Goal: Task Accomplishment & Management: Manage account settings

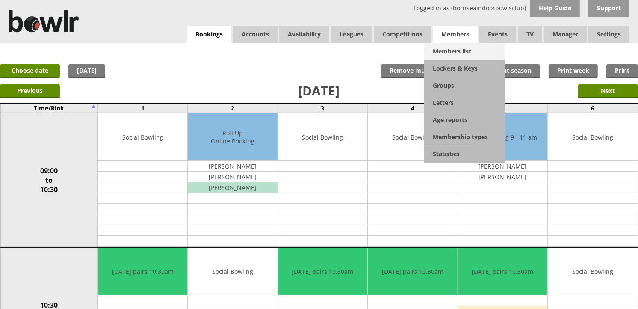
click at [447, 47] on link "Members list" at bounding box center [464, 51] width 81 height 17
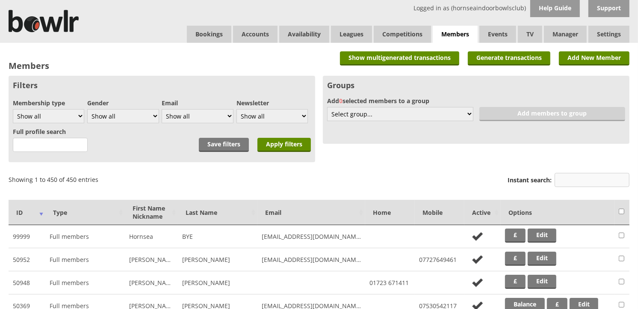
click at [560, 178] on input "Instant search:" at bounding box center [592, 180] width 75 height 14
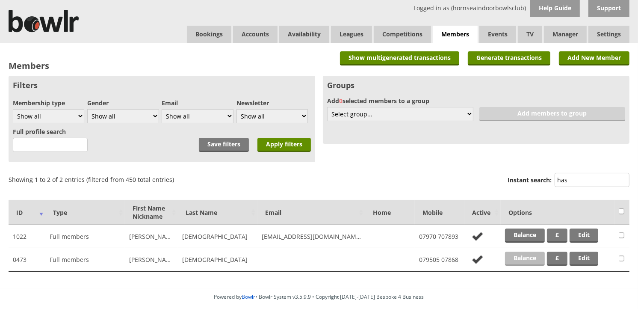
type input "has"
click at [526, 259] on link "Balance" at bounding box center [525, 259] width 40 height 14
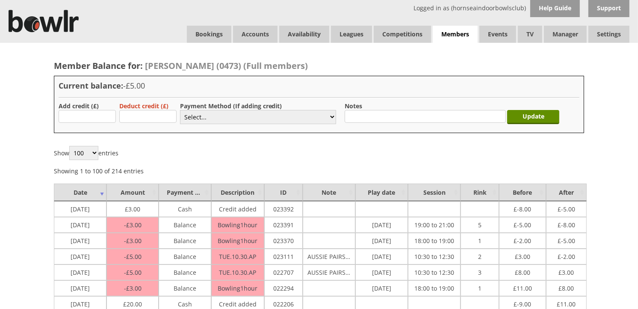
type input "5.00"
click at [198, 118] on select "Select... Cash Card Cheque Bank Transfer Other Member Card Gift Voucher Balance" at bounding box center [258, 117] width 156 height 14
select select "1"
click at [180, 110] on select "Select... Cash Card Cheque Bank Transfer Other Member Card Gift Voucher Balance" at bounding box center [258, 117] width 156 height 14
click at [533, 122] on input "Update" at bounding box center [533, 117] width 52 height 14
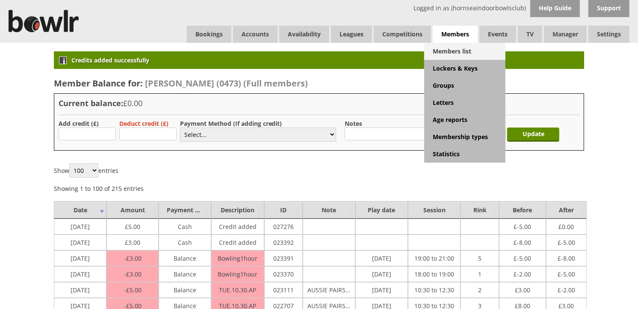
click at [449, 57] on link "Members list" at bounding box center [464, 51] width 81 height 17
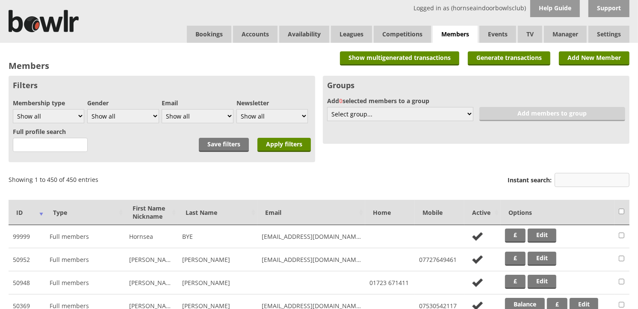
click at [559, 178] on input "Instant search:" at bounding box center [592, 180] width 75 height 14
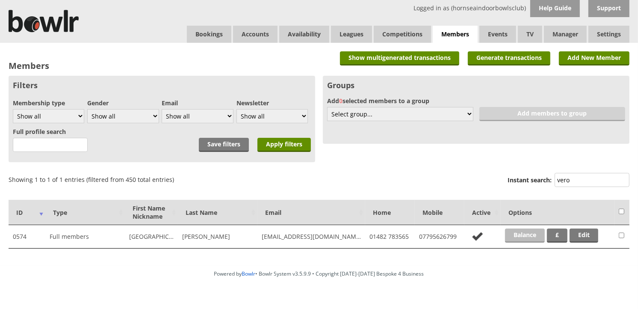
type input "vero"
click at [520, 235] on link "Balance" at bounding box center [525, 235] width 40 height 14
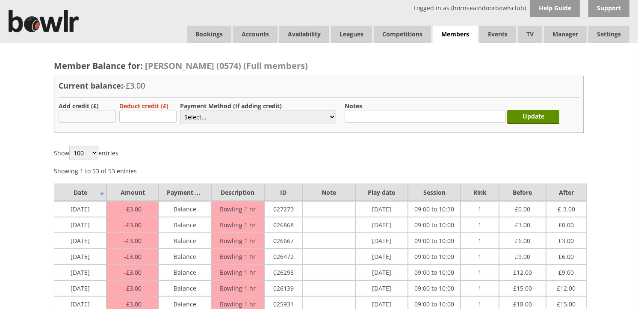
click at [108, 121] on input "text" at bounding box center [87, 116] width 57 height 13
type input "w"
type input "ver"
drag, startPoint x: 107, startPoint y: 120, endPoint x: 43, endPoint y: 121, distance: 64.2
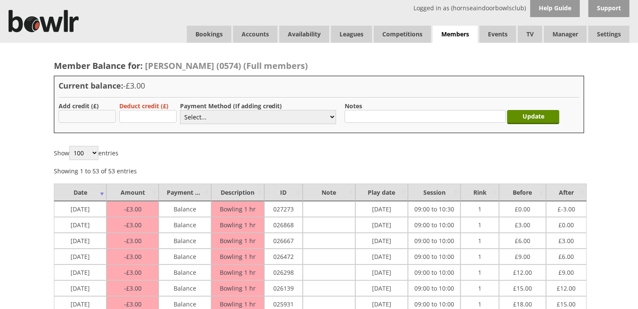
click at [76, 118] on input "text" at bounding box center [87, 116] width 57 height 13
type input "20.00"
click at [191, 114] on select "Select... Cash Card Cheque Bank Transfer Other Member Card Gift Voucher Balance" at bounding box center [258, 117] width 156 height 14
select select "2"
click at [180, 110] on select "Select... Cash Card Cheque Bank Transfer Other Member Card Gift Voucher Balance" at bounding box center [258, 117] width 156 height 14
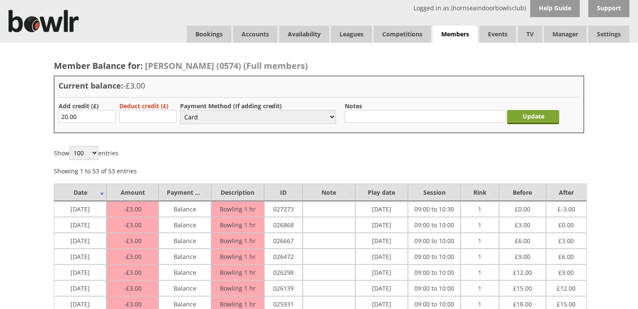
click at [535, 116] on input "Update" at bounding box center [533, 117] width 52 height 14
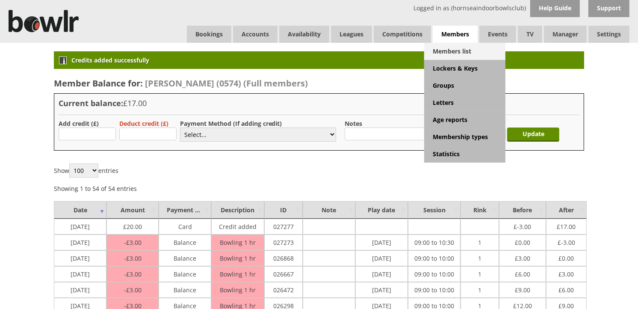
click at [452, 50] on link "Members list" at bounding box center [464, 51] width 81 height 17
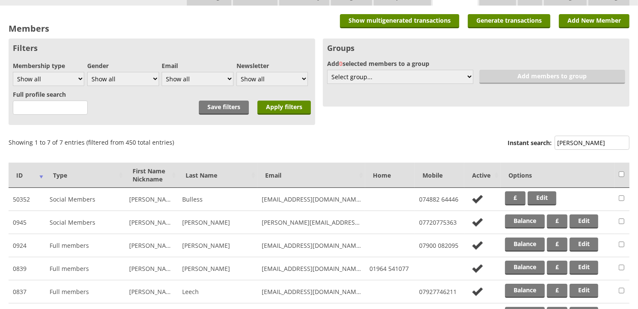
scroll to position [47, 0]
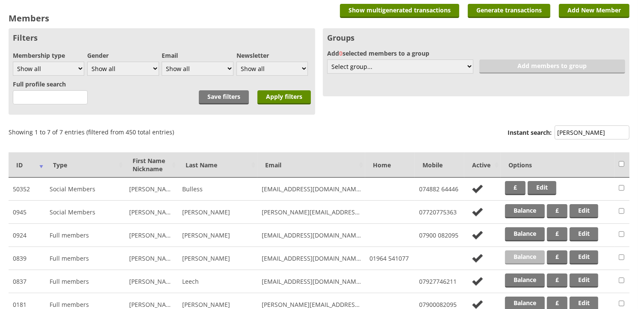
type input "[PERSON_NAME]"
click at [520, 257] on link "Balance" at bounding box center [525, 257] width 40 height 14
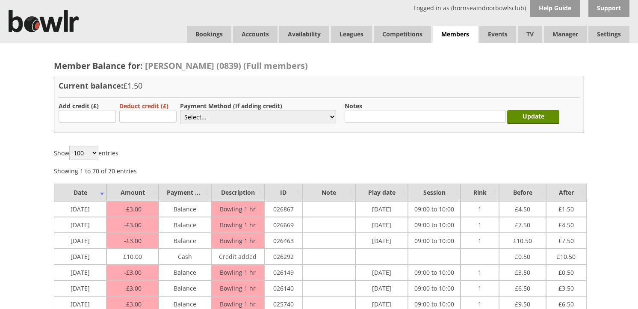
click at [101, 113] on input "text" at bounding box center [87, 116] width 57 height 13
type input "10.00"
click at [216, 116] on select "Select... Cash Card Cheque Bank Transfer Other Member Card Gift Voucher Balance" at bounding box center [258, 117] width 156 height 14
select select "1"
click at [180, 110] on select "Select... Cash Card Cheque Bank Transfer Other Member Card Gift Voucher Balance" at bounding box center [258, 117] width 156 height 14
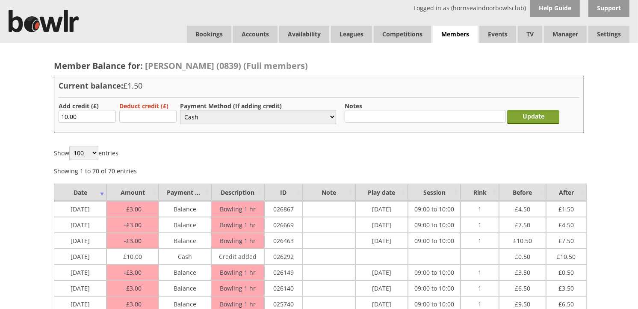
click at [515, 121] on input "Update" at bounding box center [533, 117] width 52 height 14
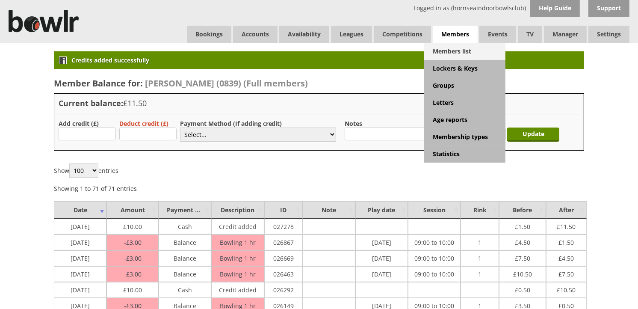
click at [472, 47] on link "Members list" at bounding box center [464, 51] width 81 height 17
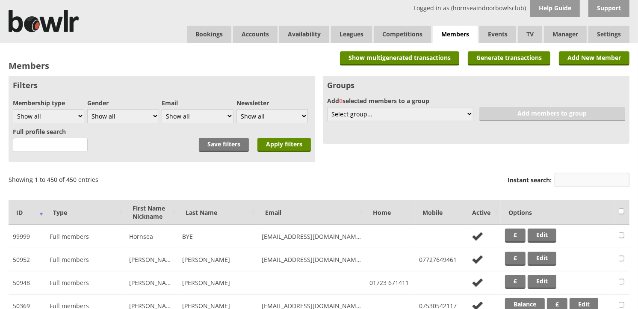
click at [569, 181] on input "Instant search:" at bounding box center [592, 180] width 75 height 14
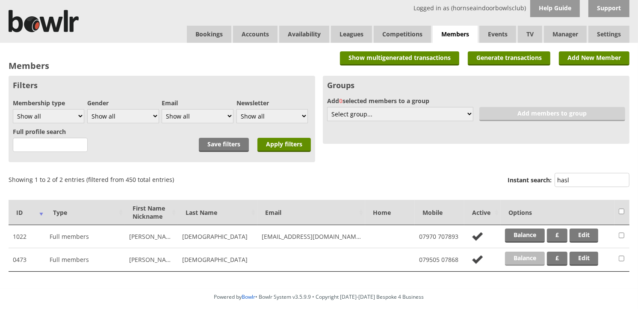
type input "hasl"
click at [538, 257] on link "Balance" at bounding box center [525, 259] width 40 height 14
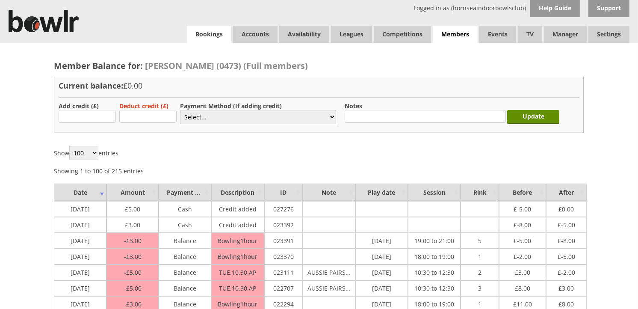
click at [195, 39] on link "Bookings" at bounding box center [209, 34] width 44 height 17
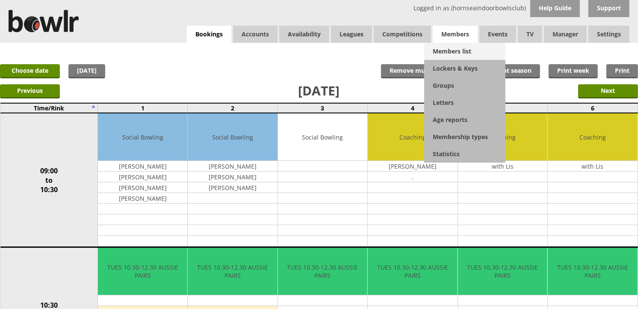
click at [465, 46] on link "Members list" at bounding box center [464, 51] width 81 height 17
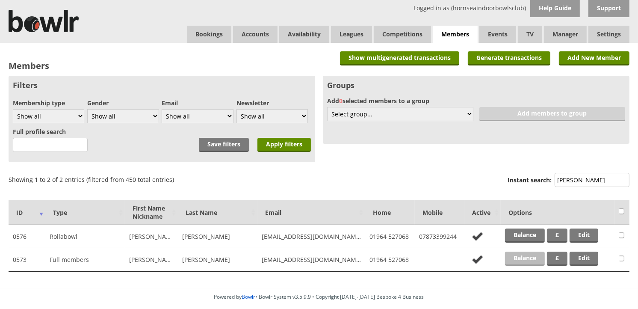
type input "[PERSON_NAME]"
click at [537, 261] on link "Balance" at bounding box center [525, 259] width 40 height 14
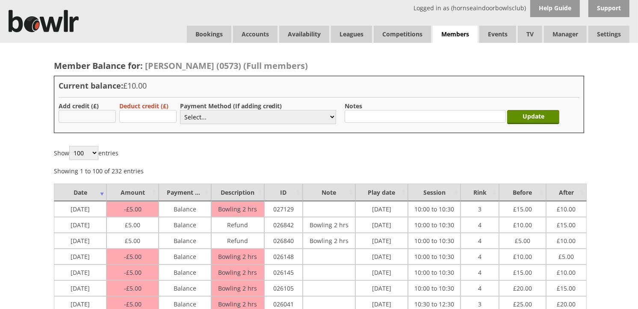
click at [87, 120] on input "text" at bounding box center [87, 116] width 57 height 13
type input "20.00"
click at [190, 116] on select "Select... Cash Card Cheque Bank Transfer Other Member Card Gift Voucher Balance" at bounding box center [258, 117] width 156 height 14
select select "2"
click at [180, 110] on select "Select... Cash Card Cheque Bank Transfer Other Member Card Gift Voucher Balance" at bounding box center [258, 117] width 156 height 14
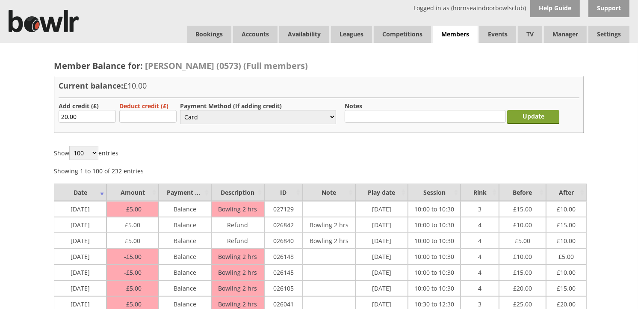
click at [531, 121] on input "Update" at bounding box center [533, 117] width 52 height 14
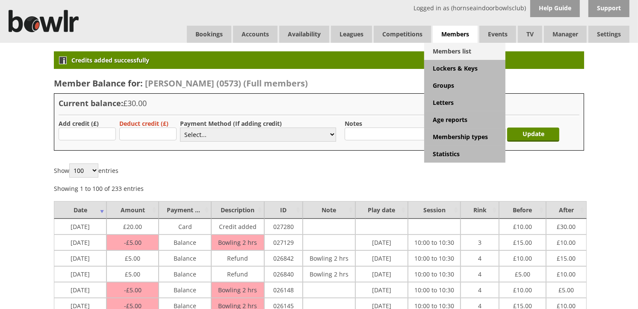
click at [459, 46] on link "Members list" at bounding box center [464, 51] width 81 height 17
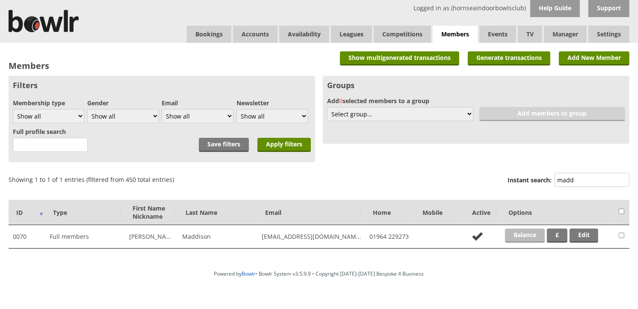
type input "madd"
click at [533, 230] on link "Balance" at bounding box center [525, 235] width 40 height 14
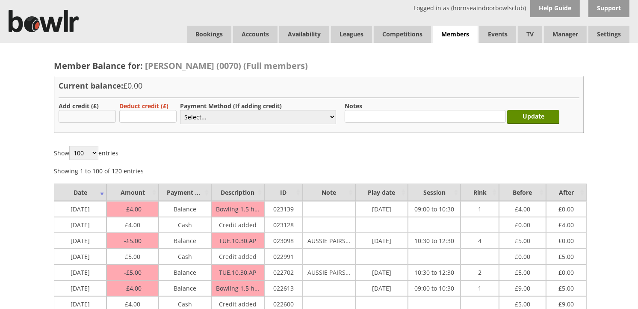
type input "10.00"
click at [215, 117] on select "Select... Cash Card Cheque Bank Transfer Other Member Card Gift Voucher Balance" at bounding box center [258, 117] width 156 height 14
select select "1"
click at [180, 110] on select "Select... Cash Card Cheque Bank Transfer Other Member Card Gift Voucher Balance" at bounding box center [258, 117] width 156 height 14
click at [548, 121] on input "Update" at bounding box center [533, 117] width 52 height 14
